Goal: Task Accomplishment & Management: Use online tool/utility

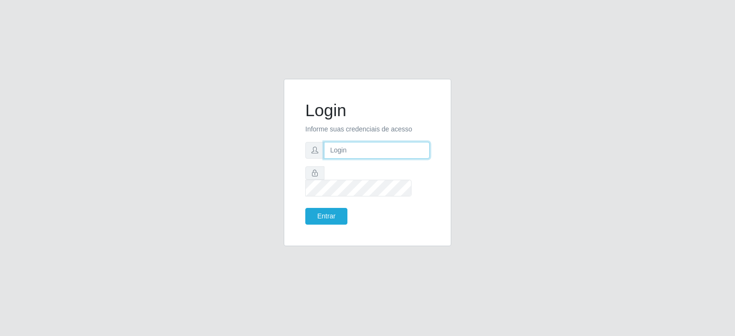
click at [350, 155] on input "text" at bounding box center [377, 150] width 106 height 17
type input "[EMAIL_ADDRESS][PERSON_NAME][DOMAIN_NAME]"
click at [305, 208] on button "Entrar" at bounding box center [326, 216] width 42 height 17
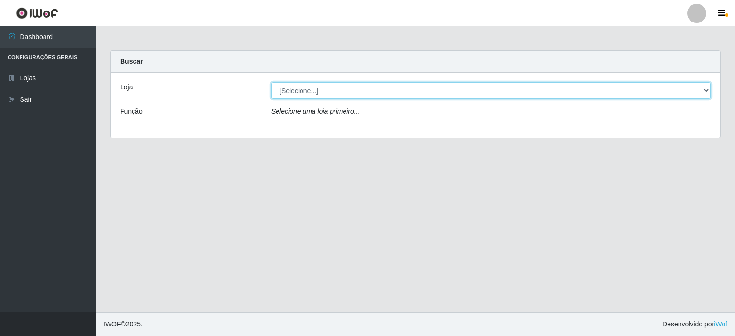
click at [704, 88] on select "[Selecione...] Corte Fácil - Unidade Planalto" at bounding box center [490, 90] width 439 height 17
select select "202"
click at [271, 82] on select "[Selecione...] Corte Fácil - Unidade Planalto" at bounding box center [490, 90] width 439 height 17
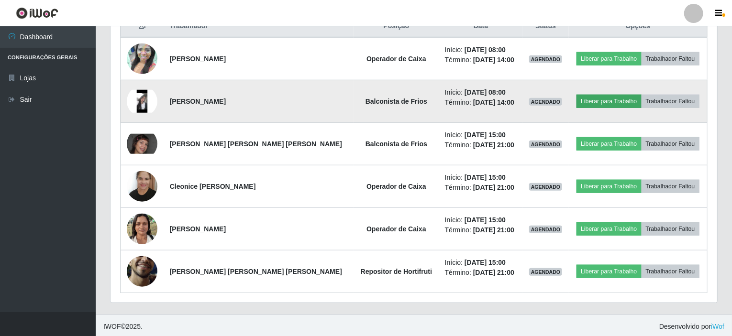
scroll to position [286, 0]
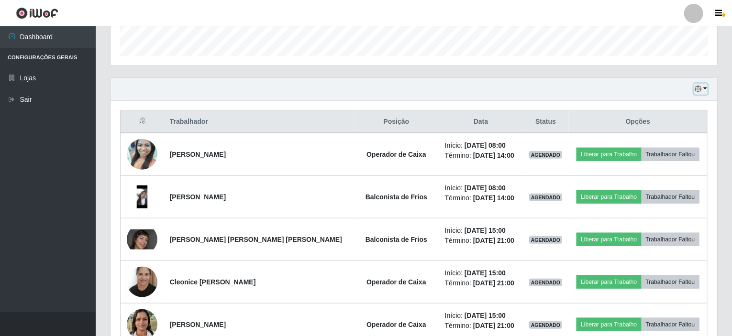
click at [706, 88] on button "button" at bounding box center [700, 89] width 13 height 11
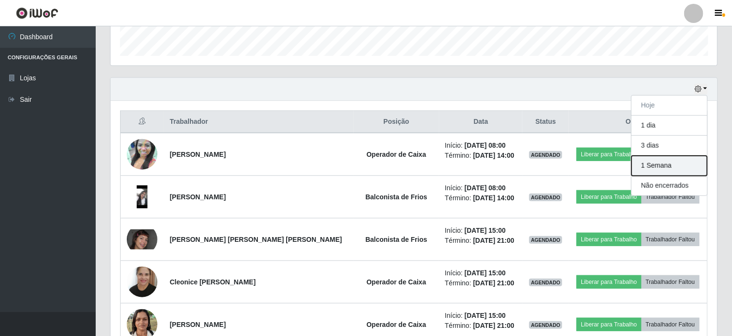
click at [661, 164] on button "1 Semana" at bounding box center [669, 166] width 76 height 20
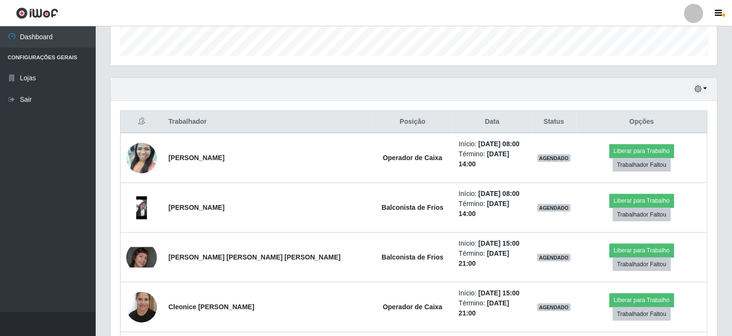
scroll to position [190, 0]
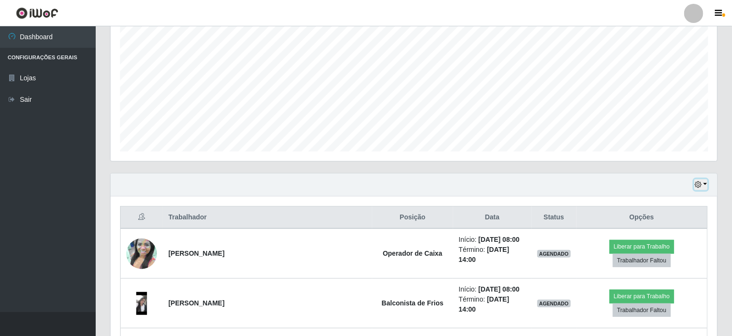
click at [705, 183] on button "button" at bounding box center [700, 184] width 13 height 11
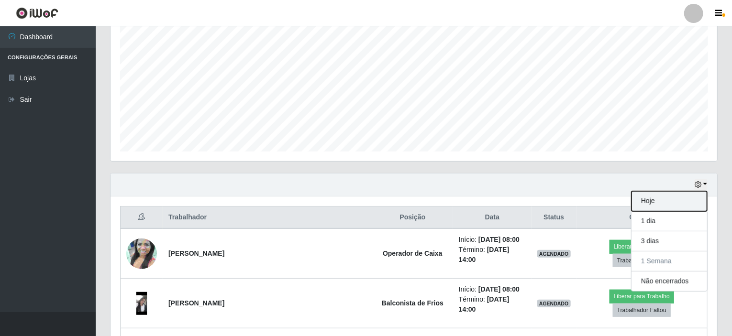
click at [660, 200] on button "Hoje" at bounding box center [669, 201] width 76 height 20
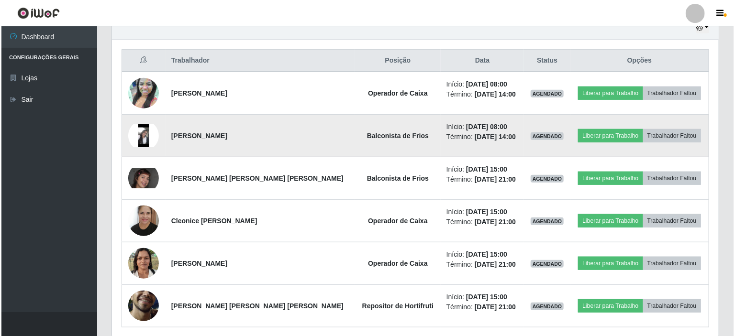
scroll to position [286, 0]
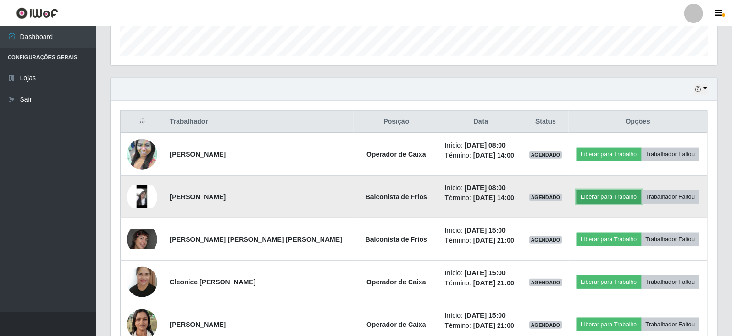
click at [593, 193] on button "Liberar para Trabalho" at bounding box center [608, 196] width 65 height 13
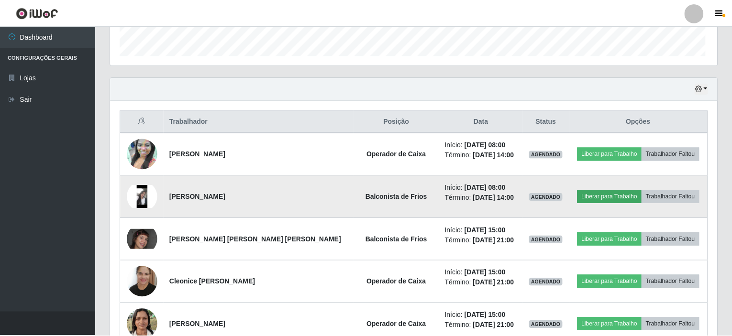
scroll to position [198, 603]
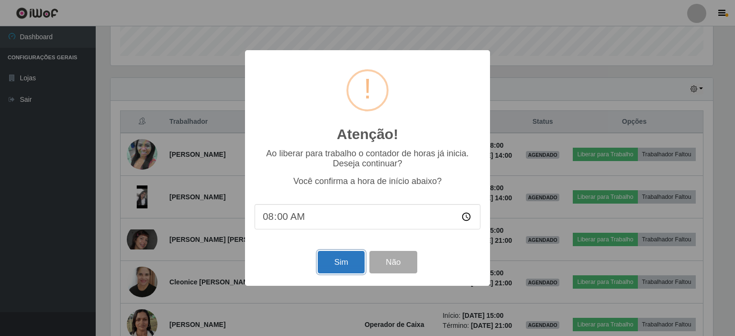
click at [347, 262] on button "Sim" at bounding box center [341, 262] width 46 height 22
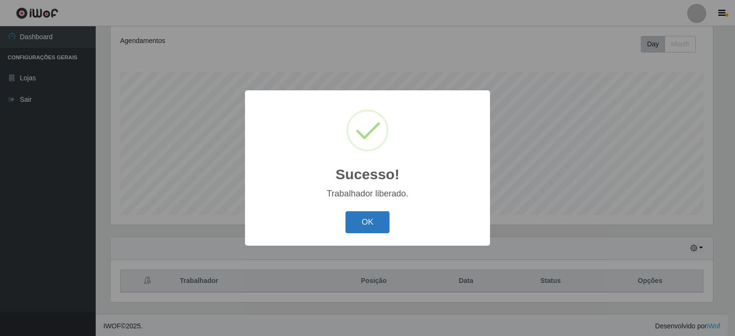
click at [363, 221] on button "OK" at bounding box center [367, 222] width 44 height 22
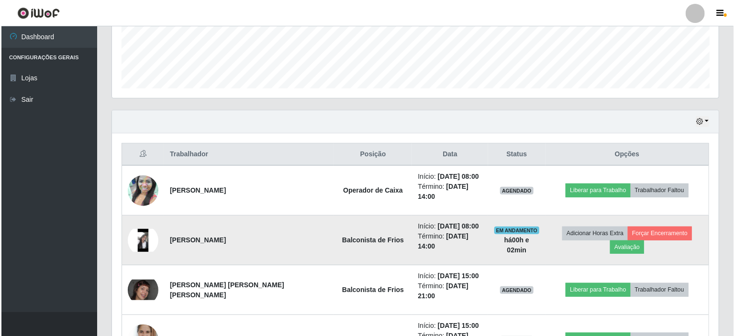
scroll to position [270, 0]
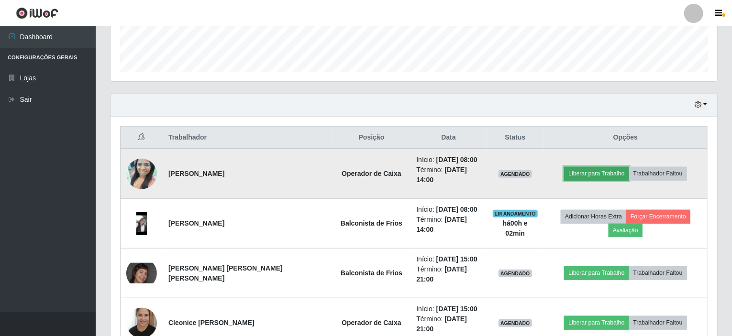
click at [585, 167] on button "Liberar para Trabalho" at bounding box center [596, 173] width 65 height 13
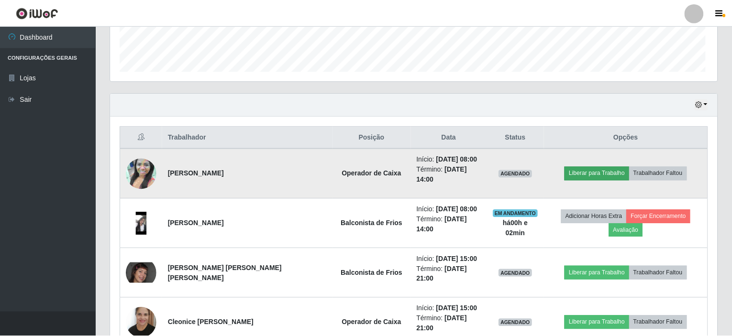
scroll to position [198, 603]
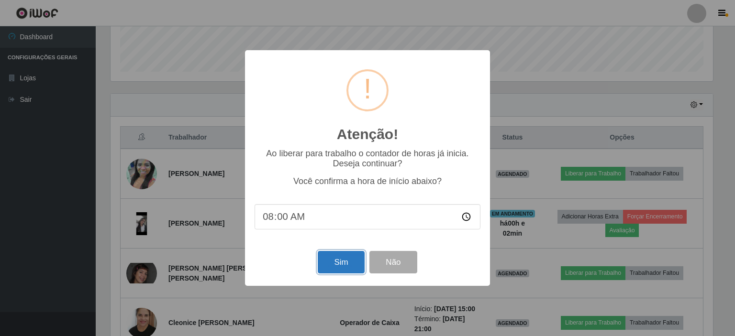
click at [337, 261] on button "Sim" at bounding box center [341, 262] width 46 height 22
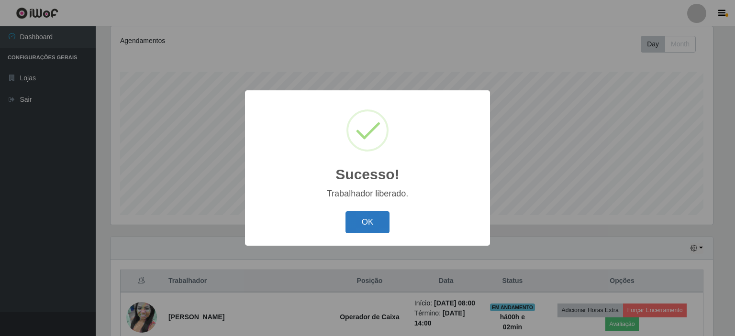
click at [362, 218] on button "OK" at bounding box center [367, 222] width 44 height 22
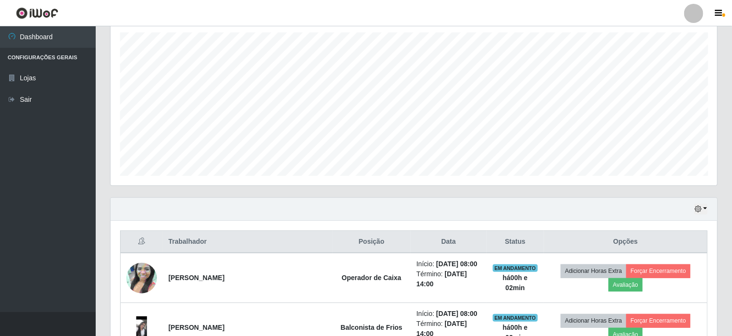
scroll to position [222, 0]
